Goal: Obtain resource: Download file/media

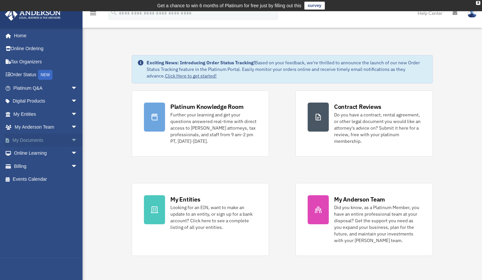
click at [26, 139] on link "My Documents arrow_drop_down" at bounding box center [46, 140] width 83 height 13
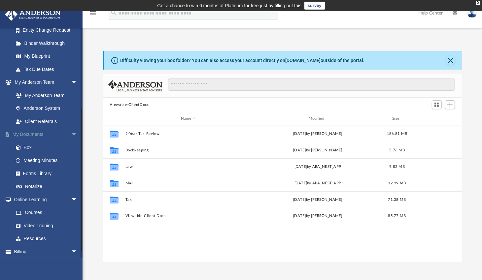
scroll to position [137, 0]
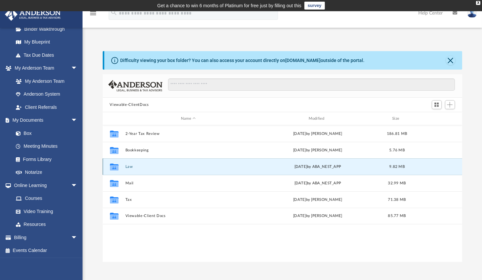
click at [130, 167] on button "Law" at bounding box center [188, 167] width 126 height 4
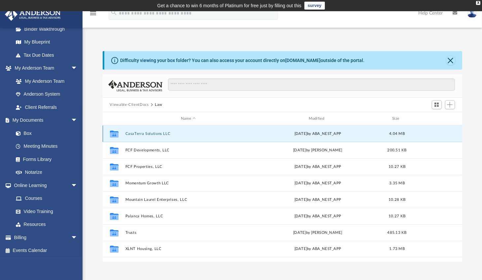
click at [152, 136] on button "CasaTerra Solutions LLC" at bounding box center [188, 134] width 126 height 4
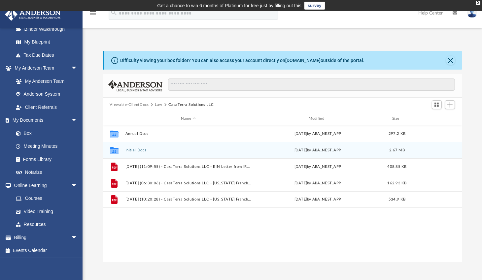
click at [142, 152] on div "Collaborated Folder Initial Docs Wed Nov 20 2024 by ABA_NEST_APP 2.67 MB" at bounding box center [282, 150] width 359 height 17
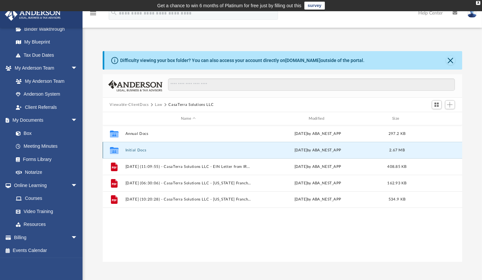
click at [138, 150] on button "Initial Docs" at bounding box center [188, 150] width 126 height 4
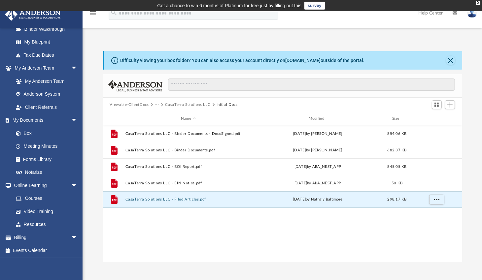
click at [165, 200] on button "CasaTerra Solutions LLC - Filed Articles.pdf" at bounding box center [188, 199] width 126 height 4
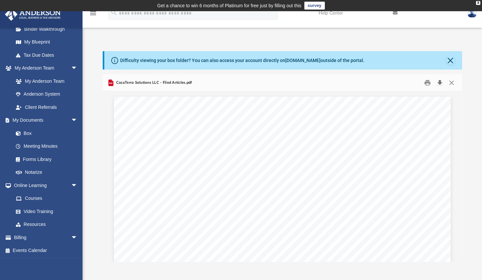
click at [440, 80] on button "Download" at bounding box center [440, 83] width 12 height 10
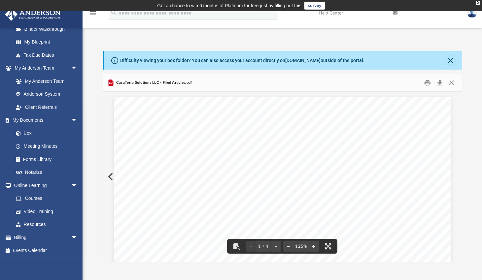
click at [473, 215] on div "Difficulty viewing your box folder? You can also access your account directly o…" at bounding box center [282, 156] width 399 height 211
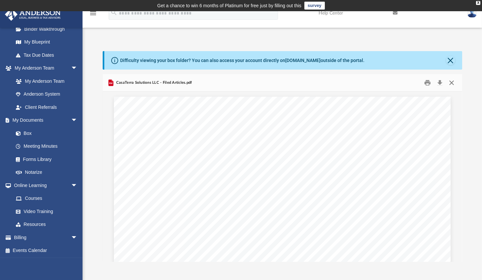
click at [452, 81] on button "Close" at bounding box center [452, 83] width 12 height 10
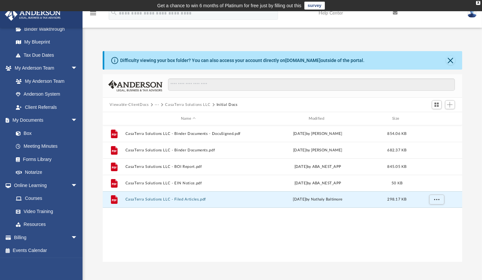
click at [157, 105] on button "···" at bounding box center [157, 105] width 4 height 6
click at [137, 103] on button "Viewable-ClientDocs" at bounding box center [129, 105] width 39 height 6
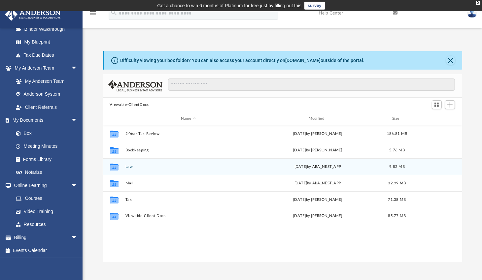
click at [134, 167] on button "Law" at bounding box center [188, 167] width 126 height 4
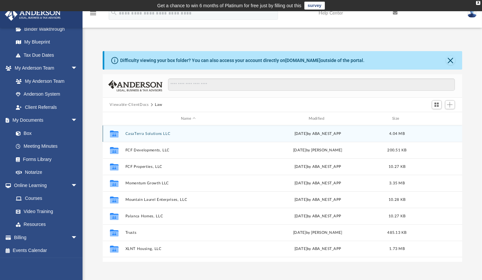
click at [152, 133] on button "CasaTerra Solutions LLC" at bounding box center [188, 134] width 126 height 4
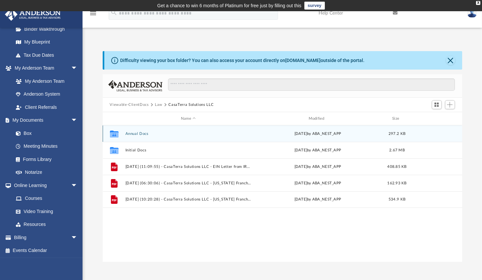
click at [141, 134] on button "Annual Docs" at bounding box center [188, 134] width 126 height 4
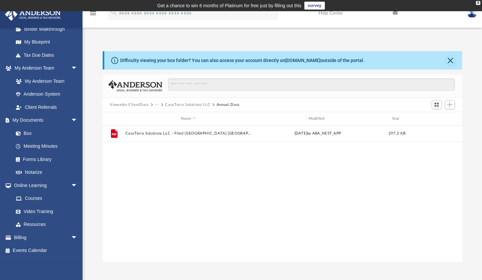
click at [135, 104] on button "Viewable-ClientDocs" at bounding box center [129, 105] width 39 height 6
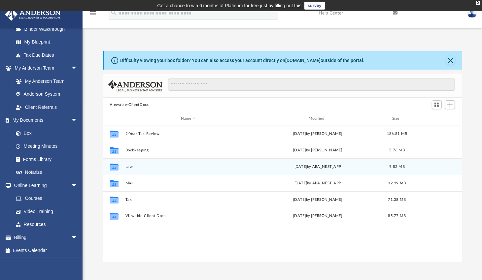
click at [130, 166] on button "Law" at bounding box center [188, 167] width 126 height 4
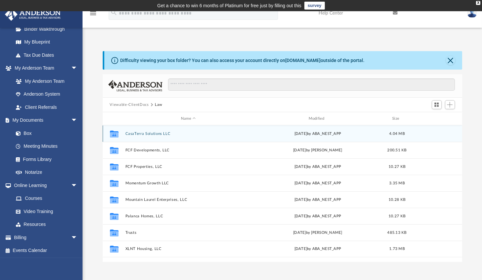
click at [157, 132] on button "CasaTerra Solutions LLC" at bounding box center [188, 134] width 126 height 4
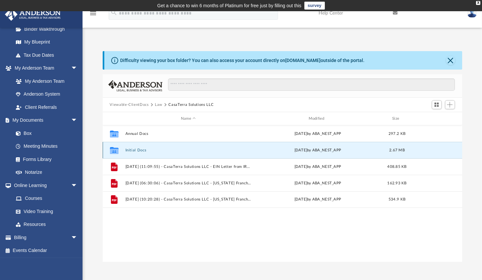
click at [137, 150] on button "Initial Docs" at bounding box center [188, 150] width 126 height 4
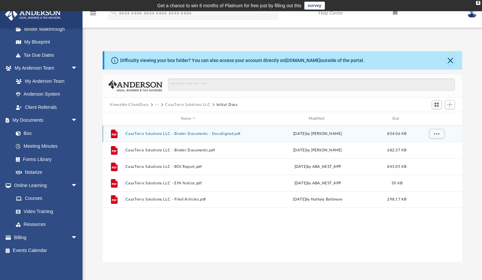
click at [183, 133] on button "CasaTerra Solutions LLC - Binder Documents - DocuSigned.pdf" at bounding box center [188, 134] width 126 height 4
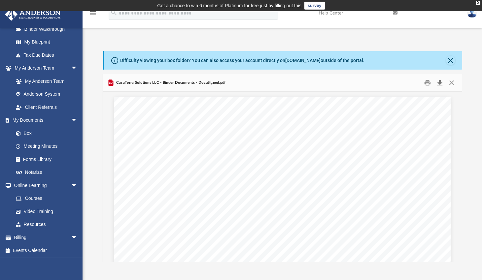
click at [440, 81] on button "Download" at bounding box center [440, 83] width 12 height 10
click at [471, 119] on div "Difficulty viewing your box folder? You can also access your account directly o…" at bounding box center [282, 156] width 399 height 211
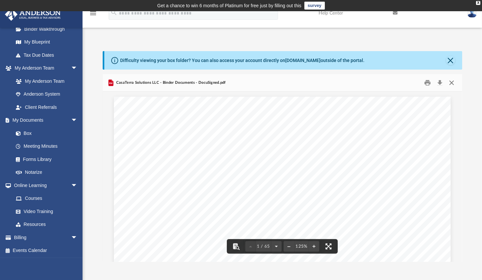
click at [452, 82] on button "Close" at bounding box center [452, 83] width 12 height 10
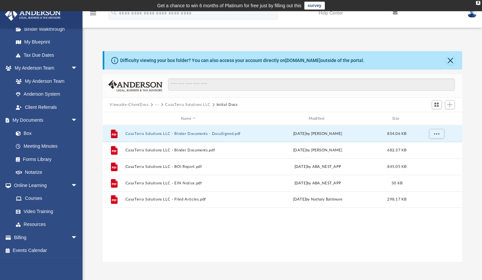
click at [136, 104] on button "Viewable-ClientDocs" at bounding box center [129, 105] width 39 height 6
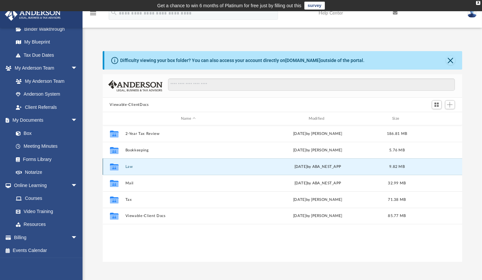
click at [128, 167] on button "Law" at bounding box center [188, 167] width 126 height 4
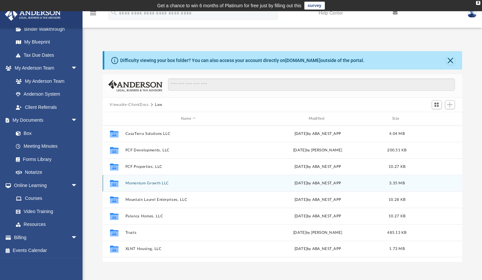
click at [152, 182] on button "Momentum Growth LLC" at bounding box center [188, 183] width 126 height 4
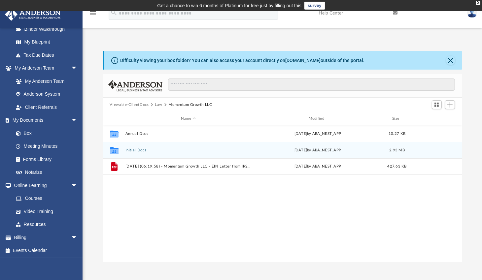
click at [140, 149] on button "Initial Docs" at bounding box center [188, 150] width 126 height 4
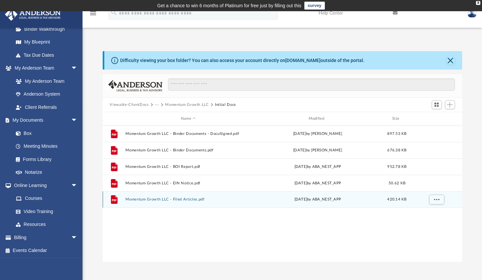
click at [187, 198] on button "Momentum Growth LLC - Filed Articles.pdf" at bounding box center [188, 199] width 126 height 4
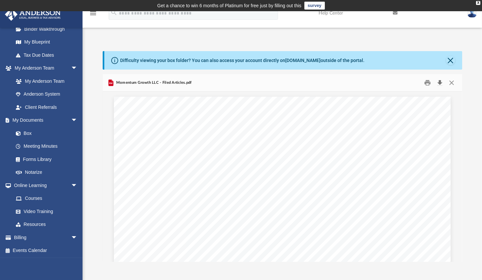
click at [440, 81] on button "Download" at bounding box center [440, 83] width 12 height 10
click at [451, 82] on button "Close" at bounding box center [452, 83] width 12 height 10
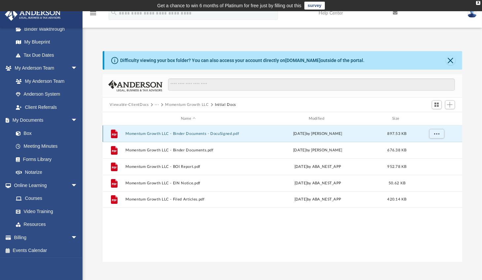
click at [160, 134] on button "Momentum Growth LLC - Binder Documents - DocuSigned.pdf" at bounding box center [188, 134] width 126 height 4
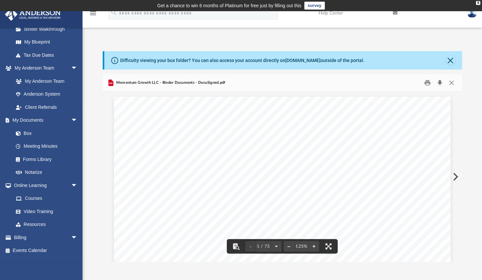
click at [440, 82] on button "Download" at bounding box center [440, 83] width 12 height 10
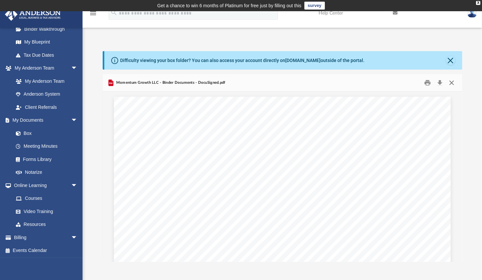
click at [451, 81] on button "Close" at bounding box center [452, 83] width 12 height 10
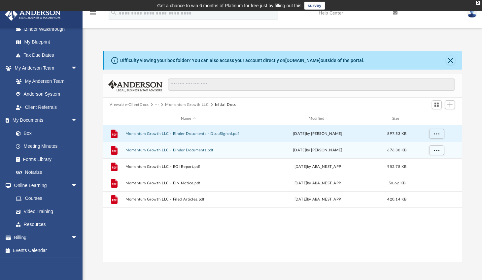
click at [167, 150] on button "Momentum Growth LLC - Binder Documents.pdf" at bounding box center [188, 150] width 126 height 4
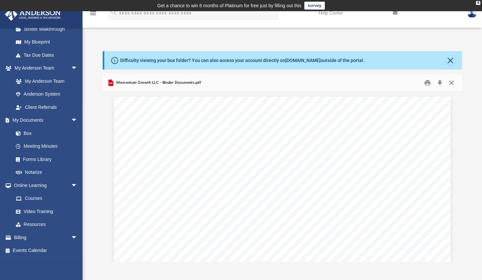
click at [451, 80] on button "Close" at bounding box center [452, 83] width 12 height 10
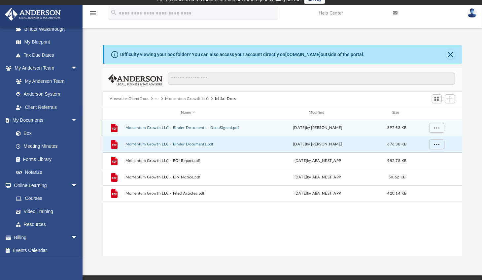
scroll to position [8, 0]
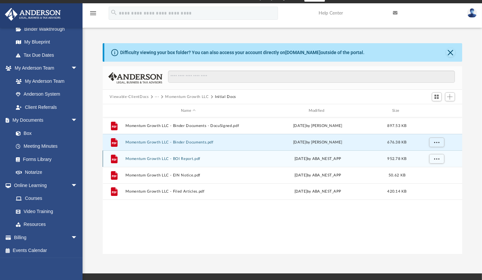
click at [145, 158] on button "Momentum Growth LLC - BOI Report.pdf" at bounding box center [188, 159] width 126 height 4
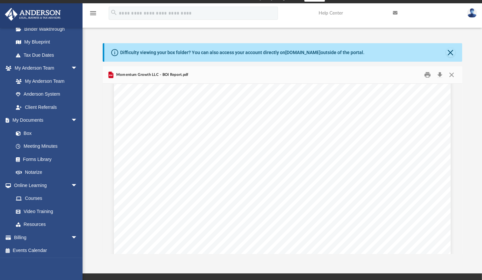
scroll to position [2057, 0]
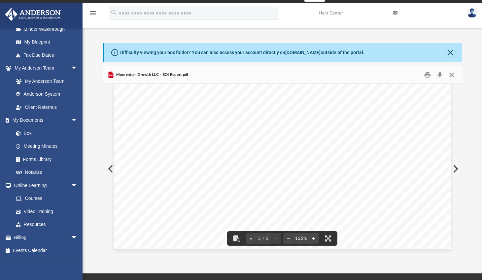
click at [451, 74] on button "Close" at bounding box center [452, 75] width 12 height 10
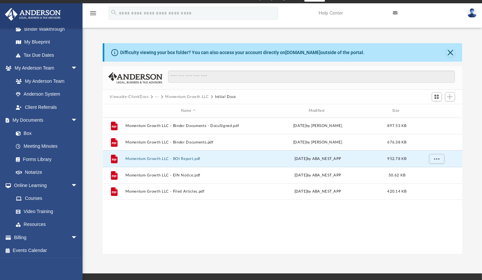
click at [156, 97] on button "···" at bounding box center [157, 97] width 4 height 6
click at [160, 109] on li "Law" at bounding box center [162, 108] width 8 height 7
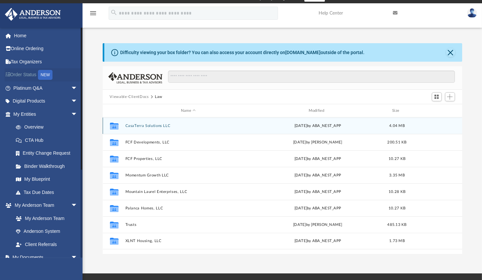
scroll to position [0, 0]
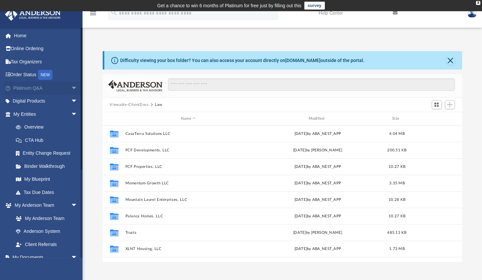
click at [71, 85] on span "arrow_drop_down" at bounding box center [77, 89] width 13 height 14
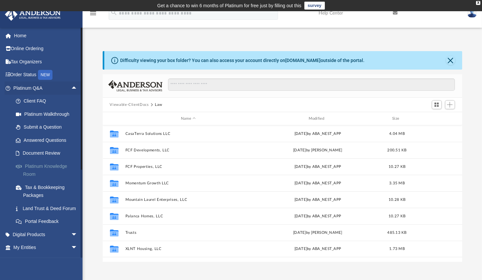
click at [38, 164] on link "Platinum Knowledge Room" at bounding box center [48, 170] width 78 height 21
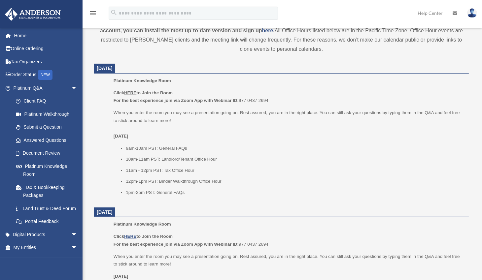
scroll to position [245, 0]
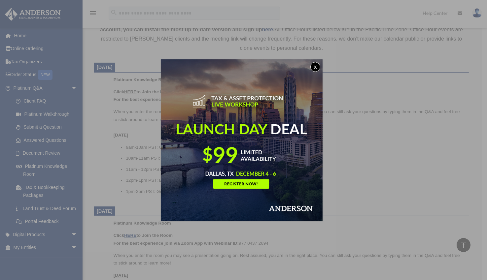
click at [318, 67] on button "x" at bounding box center [315, 67] width 10 height 10
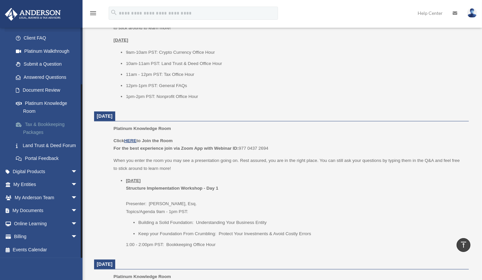
scroll to position [71, 0]
click at [71, 223] on span "arrow_drop_down" at bounding box center [77, 224] width 13 height 14
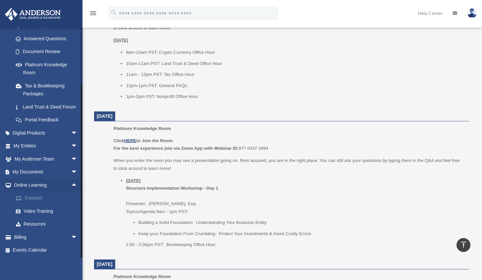
scroll to position [110, 0]
click at [39, 196] on link "Courses" at bounding box center [48, 197] width 78 height 13
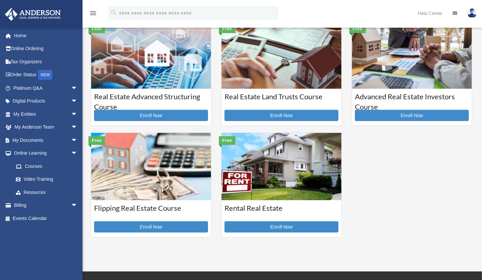
scroll to position [141, 0]
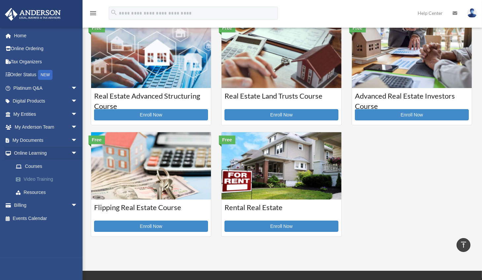
click at [36, 177] on link "Video Training" at bounding box center [48, 179] width 78 height 13
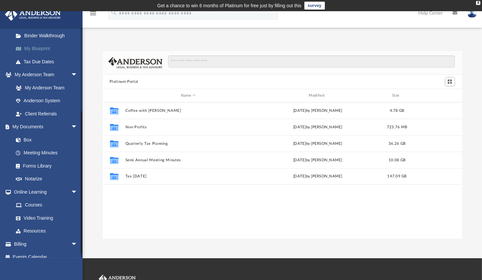
scroll to position [137, 0]
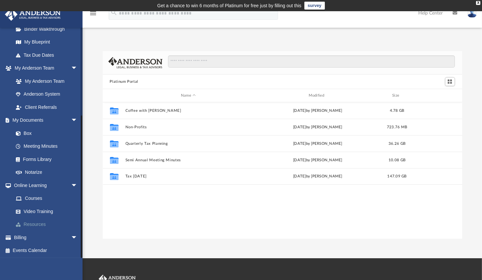
click at [32, 223] on link "Resources" at bounding box center [48, 224] width 78 height 13
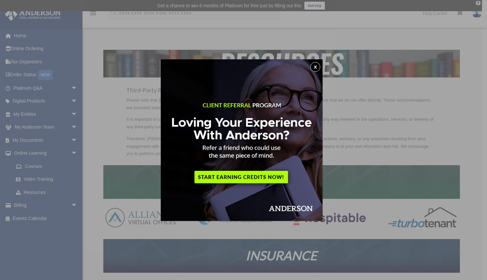
click at [317, 66] on button "x" at bounding box center [315, 67] width 10 height 10
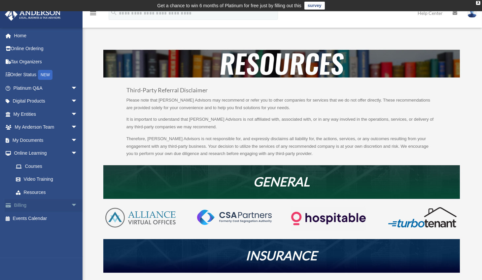
click at [25, 205] on link "Billing arrow_drop_down" at bounding box center [46, 205] width 83 height 13
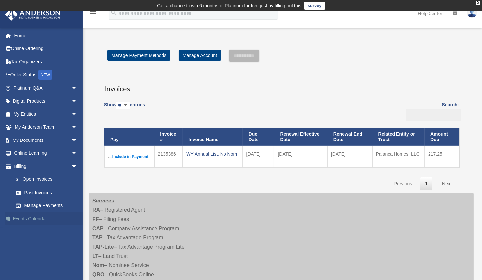
click at [22, 218] on link "Events Calendar" at bounding box center [46, 218] width 83 height 13
